Goal: Task Accomplishment & Management: Manage account settings

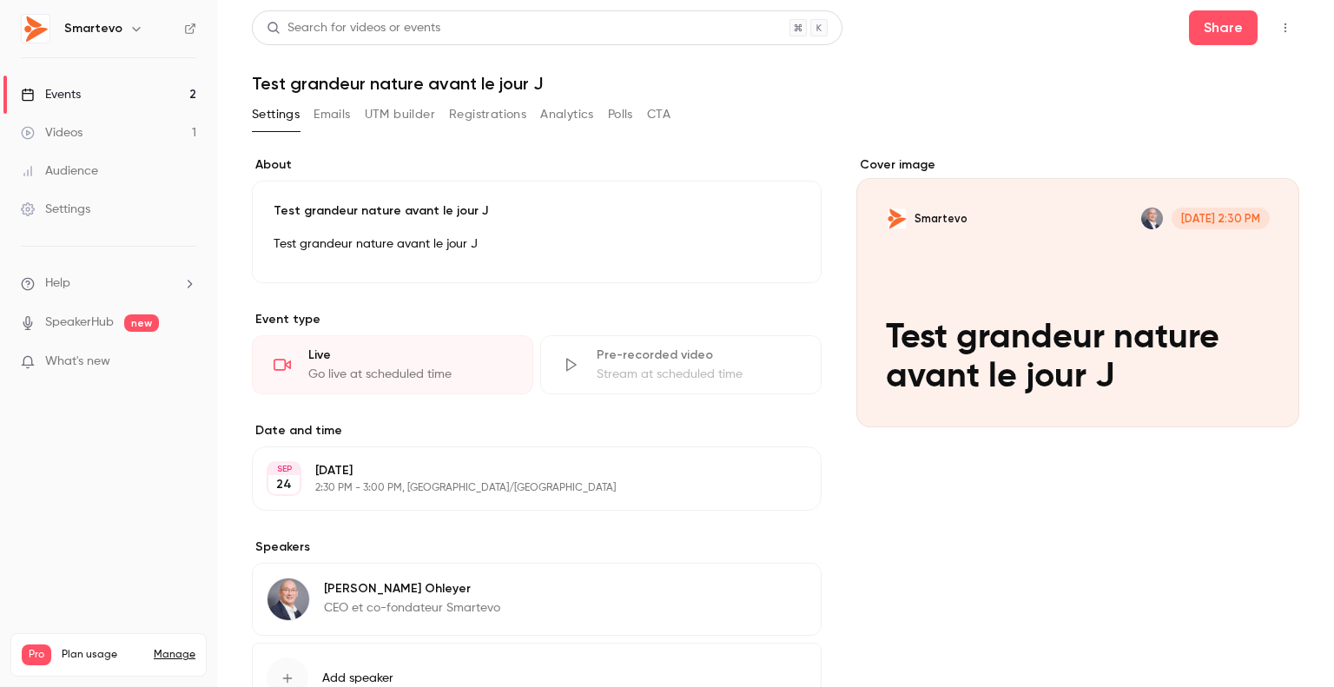
click at [59, 96] on div "Events" at bounding box center [51, 94] width 60 height 17
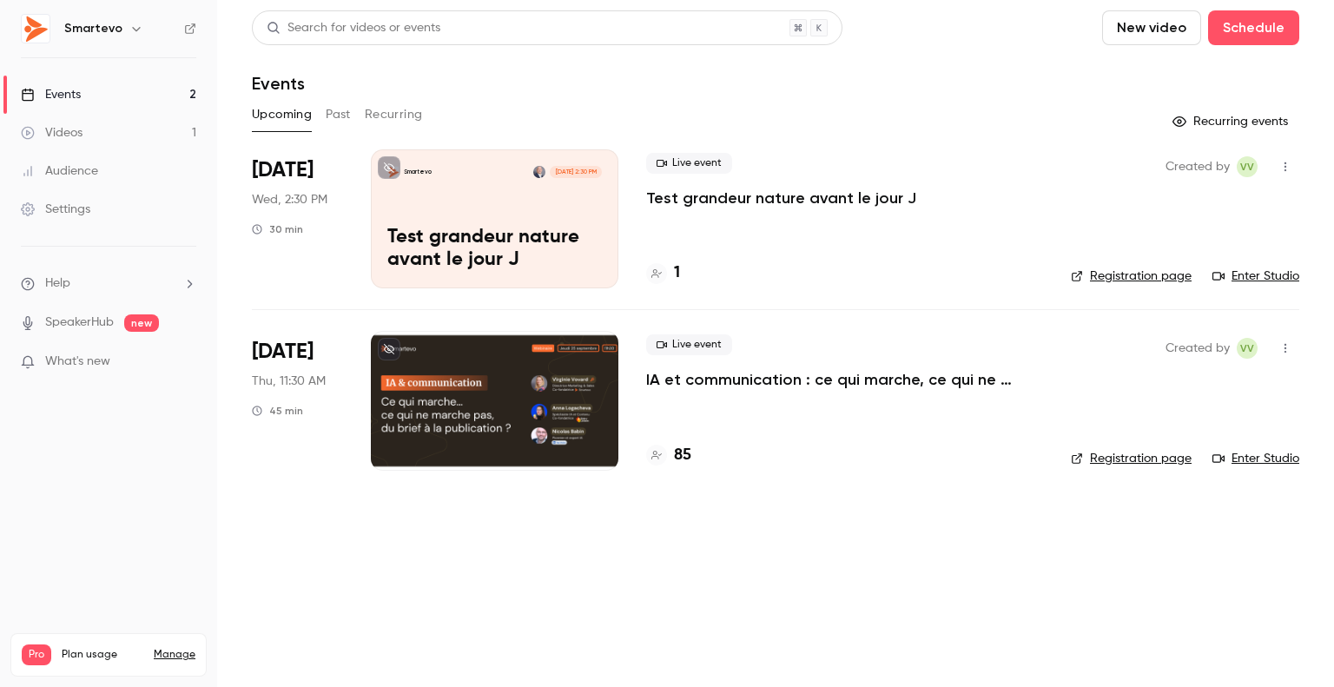
click at [528, 385] on div at bounding box center [495, 400] width 248 height 139
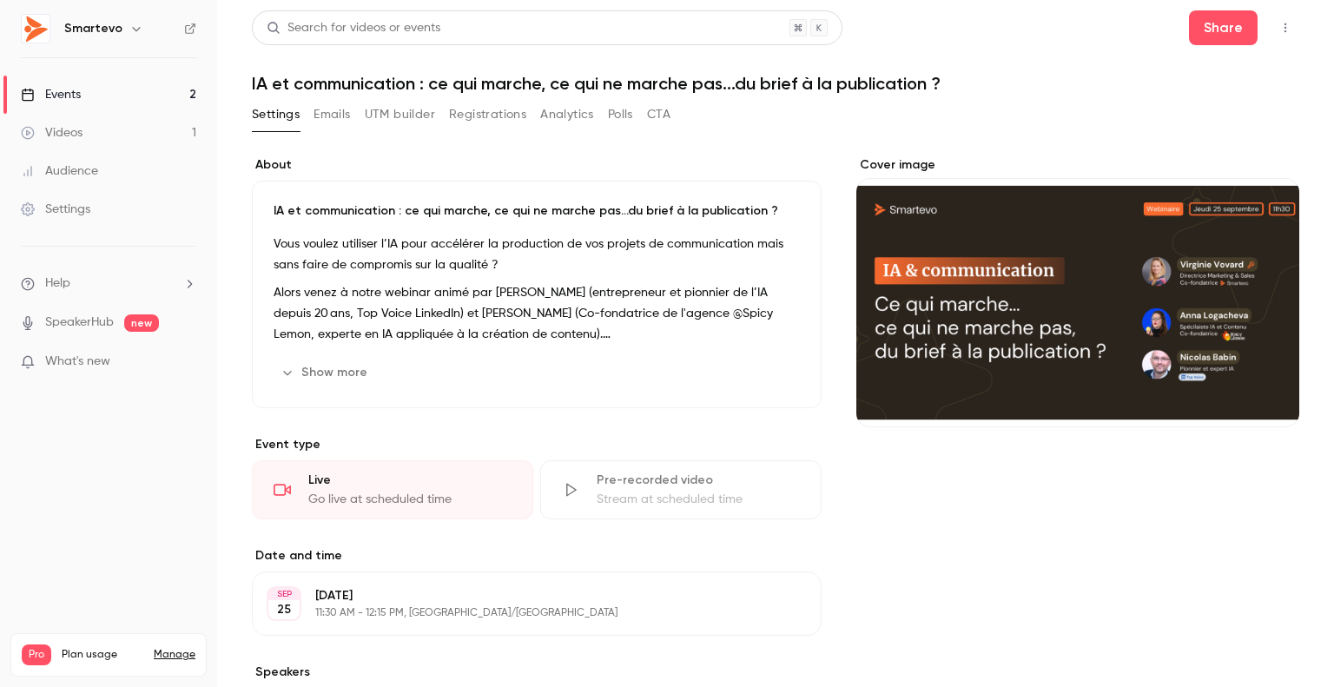
click at [497, 123] on button "Registrations" at bounding box center [487, 115] width 77 height 28
